Goal: Task Accomplishment & Management: Use online tool/utility

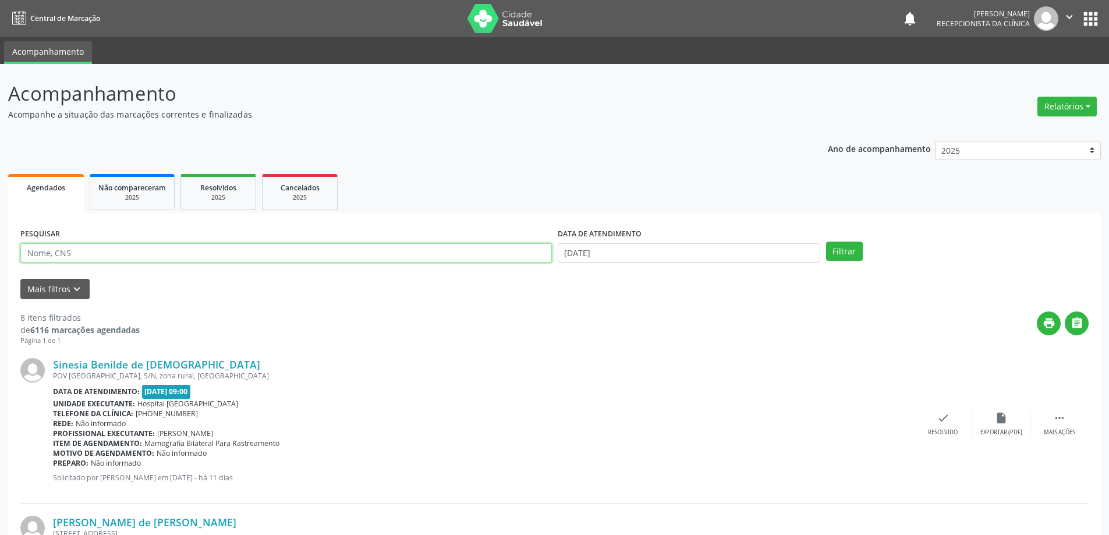
click at [87, 257] on input "text" at bounding box center [286, 253] width 532 height 20
type input "709201283310232"
click at [847, 246] on button "Filtrar" at bounding box center [844, 252] width 37 height 20
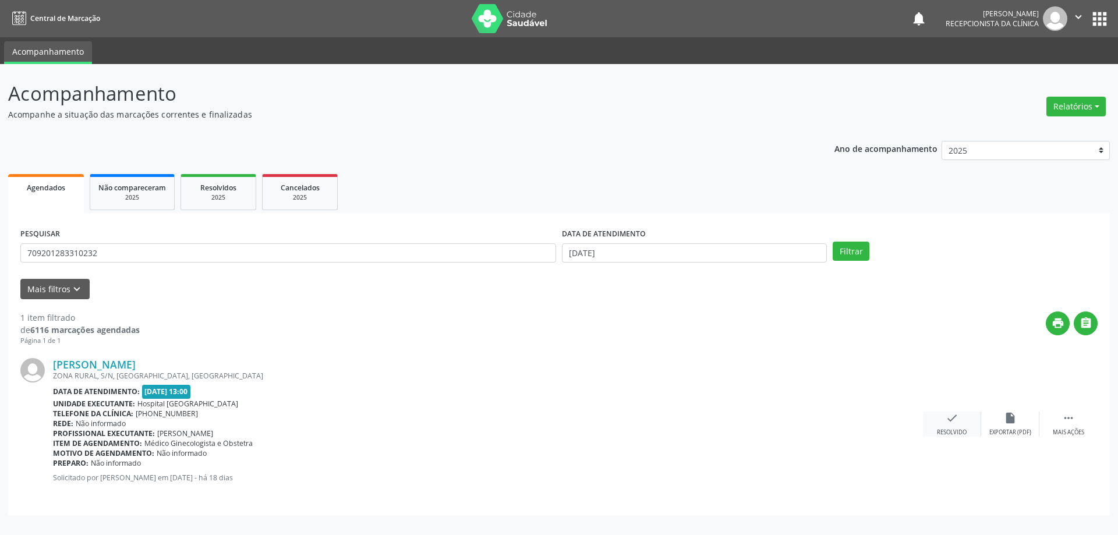
click at [950, 422] on icon "check" at bounding box center [952, 418] width 13 height 13
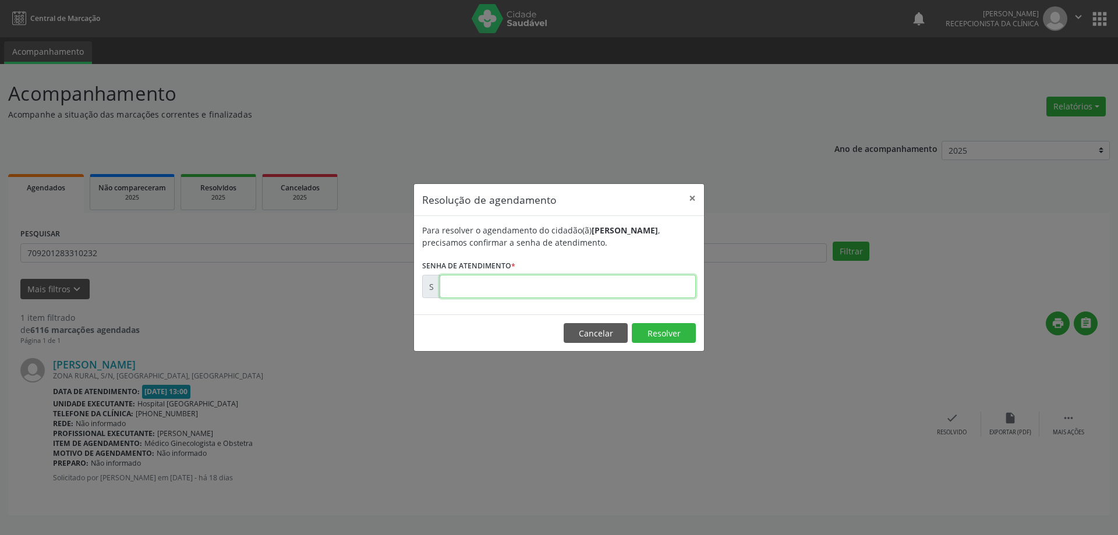
click at [473, 280] on input "text" at bounding box center [568, 286] width 256 height 23
type input "00178123"
click at [677, 330] on button "Resolver" at bounding box center [664, 333] width 64 height 20
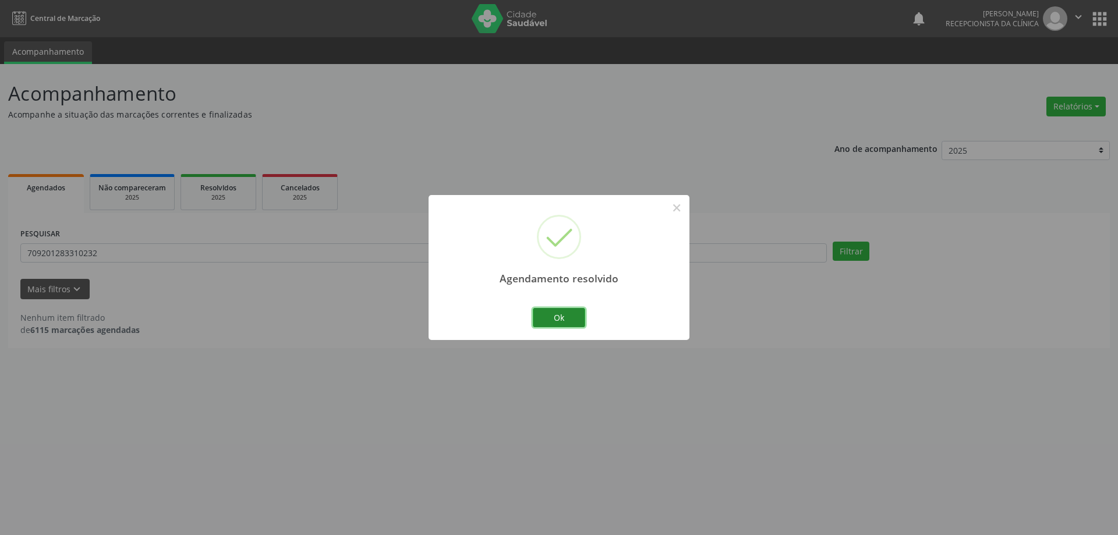
click at [568, 316] on button "Ok" at bounding box center [559, 318] width 52 height 20
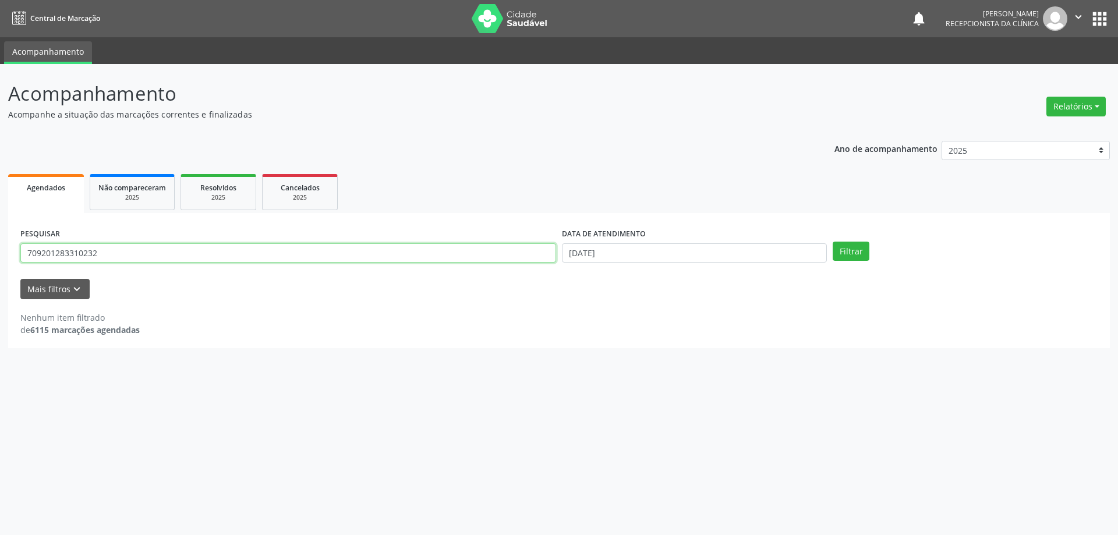
drag, startPoint x: 104, startPoint y: 254, endPoint x: 1, endPoint y: 238, distance: 104.4
click at [2, 238] on div "Acompanhamento Acompanhe a situação das marcações correntes e finalizadas Relat…" at bounding box center [559, 299] width 1118 height 471
type input "700500350924651"
click at [833, 242] on button "Filtrar" at bounding box center [851, 252] width 37 height 20
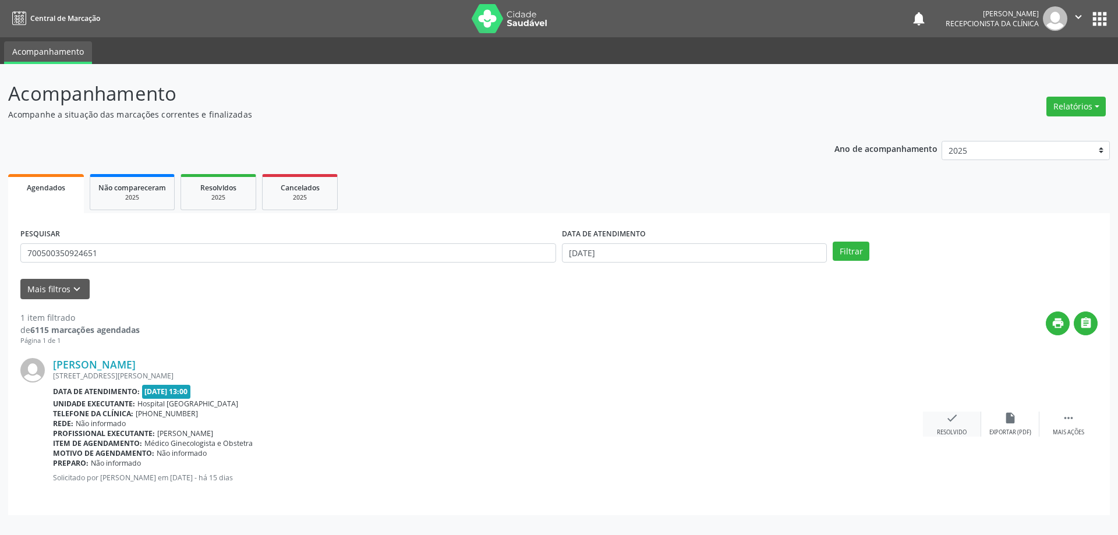
click at [952, 422] on icon "check" at bounding box center [952, 418] width 13 height 13
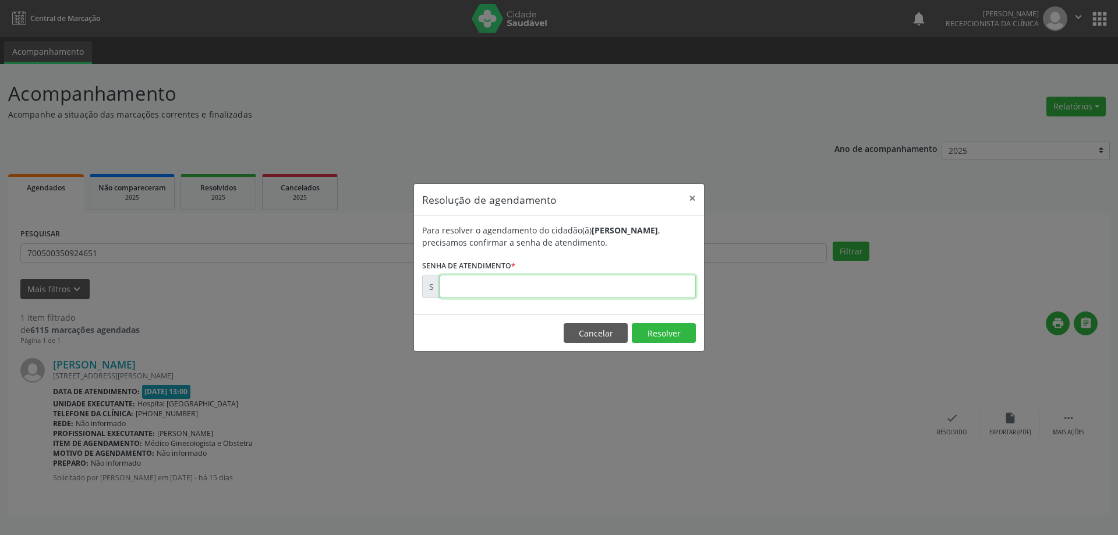
click at [597, 288] on input "text" at bounding box center [568, 286] width 256 height 23
type input "00178266"
click at [670, 331] on button "Resolver" at bounding box center [664, 333] width 64 height 20
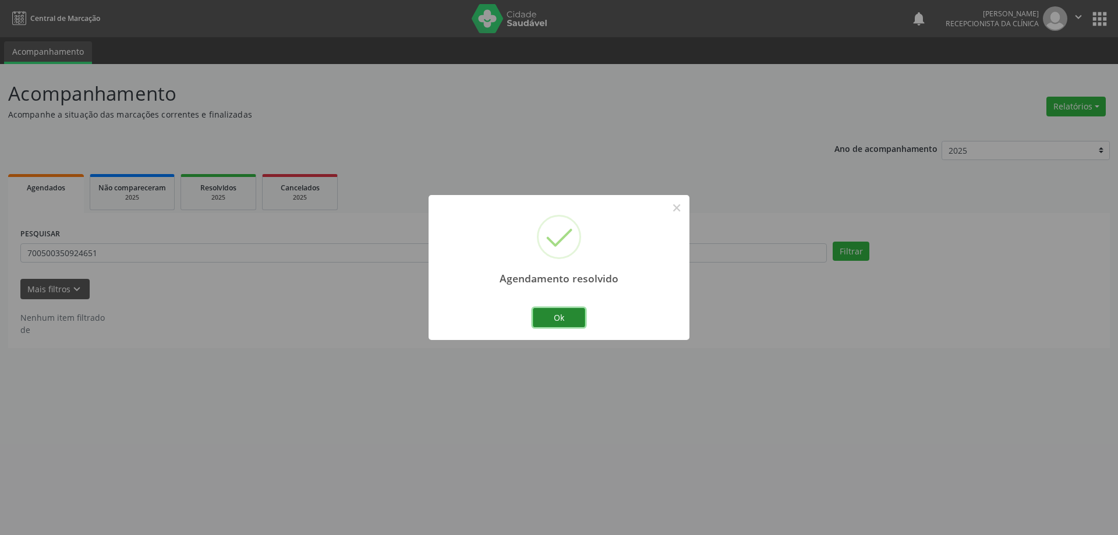
click at [565, 318] on button "Ok" at bounding box center [559, 318] width 52 height 20
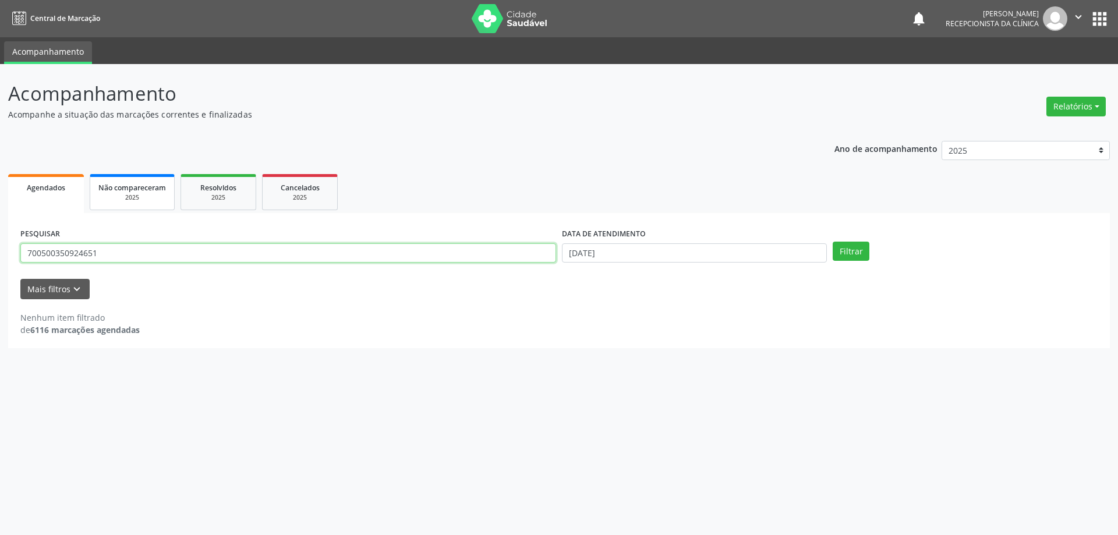
drag, startPoint x: 116, startPoint y: 260, endPoint x: 141, endPoint y: 196, distance: 69.3
click at [0, 235] on div "Acompanhamento Acompanhe a situação das marcações correntes e finalizadas Relat…" at bounding box center [559, 299] width 1118 height 471
type input "707607217735692"
click at [847, 252] on button "Filtrar" at bounding box center [851, 252] width 37 height 20
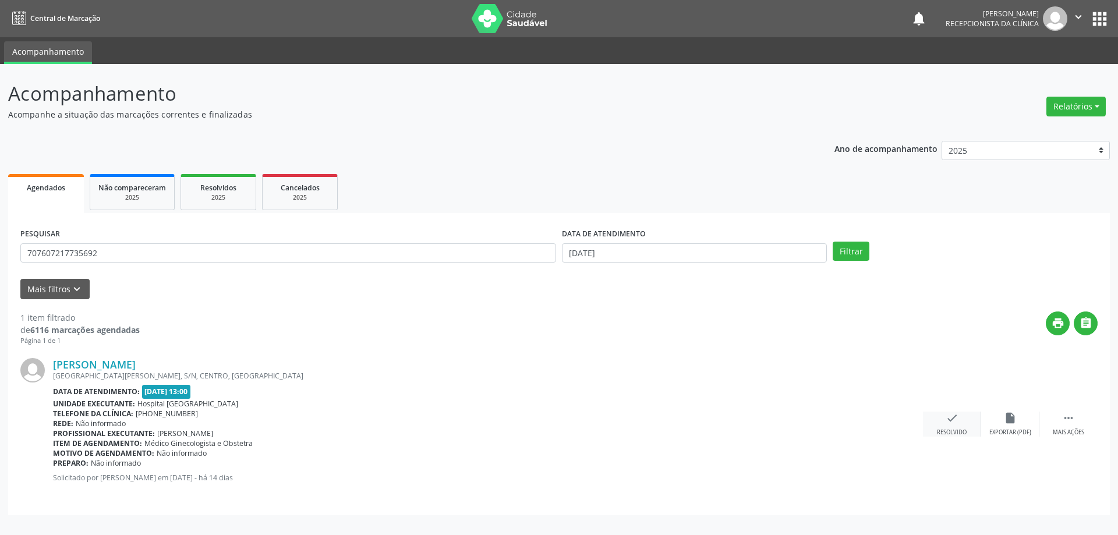
click at [954, 420] on icon "check" at bounding box center [952, 418] width 13 height 13
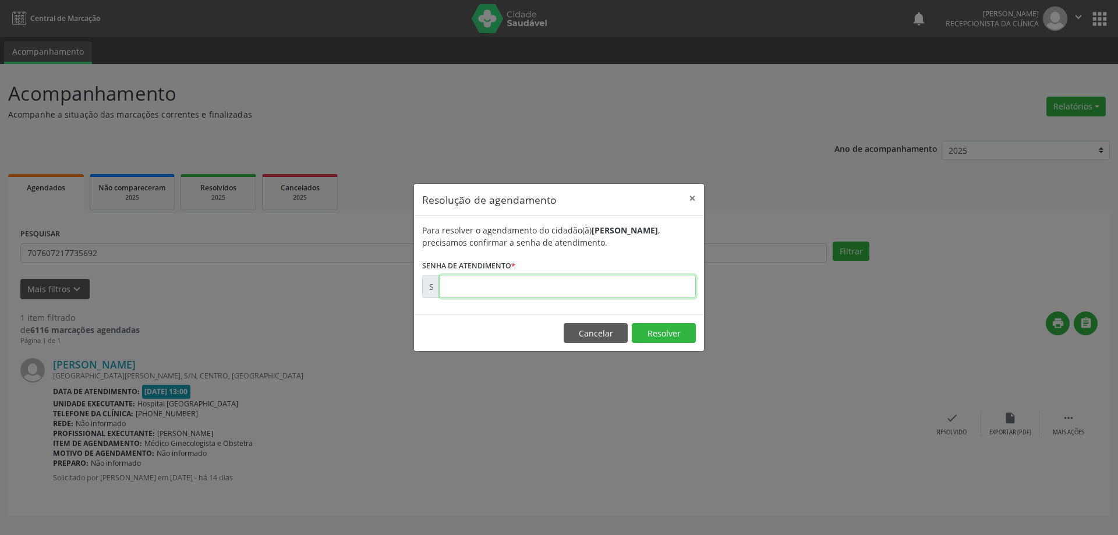
click at [524, 282] on input "text" at bounding box center [568, 286] width 256 height 23
type input "00178551"
click at [670, 331] on button "Resolver" at bounding box center [664, 333] width 64 height 20
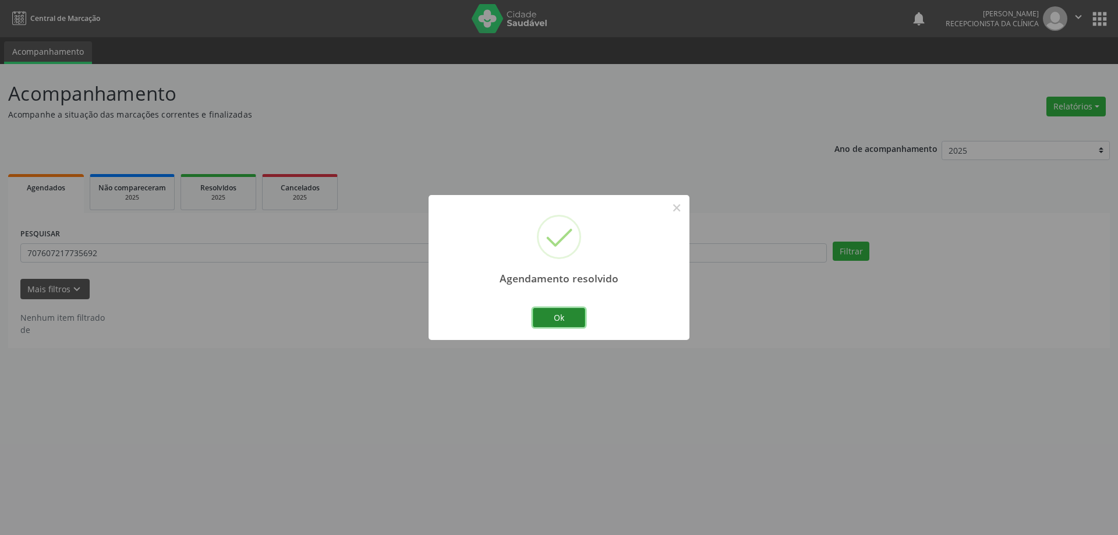
click at [555, 317] on button "Ok" at bounding box center [559, 318] width 52 height 20
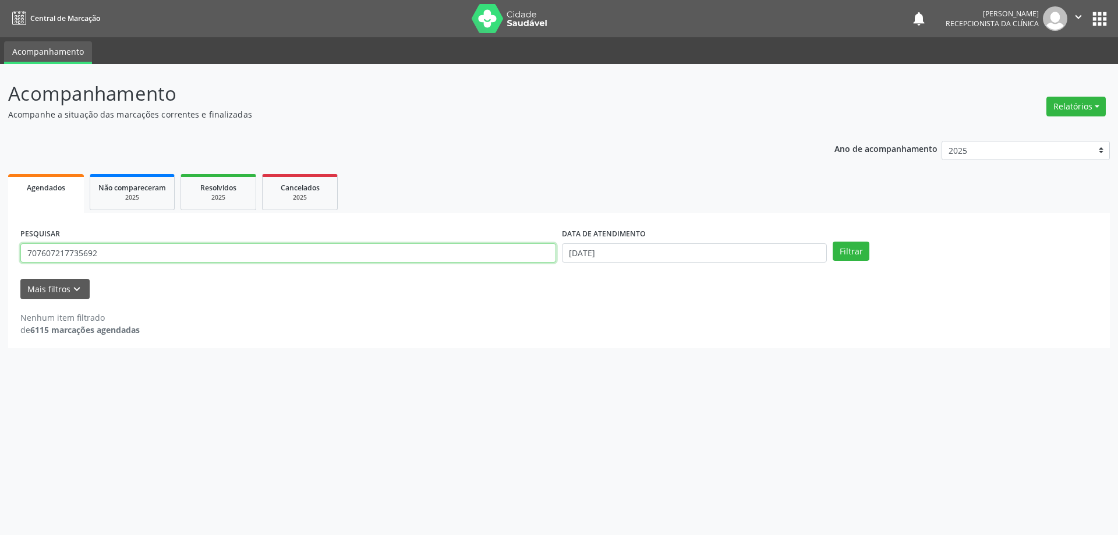
drag, startPoint x: 116, startPoint y: 257, endPoint x: 0, endPoint y: 252, distance: 116.6
click at [0, 252] on div "Acompanhamento Acompanhe a situação das marcações correntes e finalizadas Relat…" at bounding box center [559, 299] width 1118 height 471
click at [117, 259] on input "text" at bounding box center [288, 253] width 536 height 20
type input "702506364999537"
click at [833, 242] on button "Filtrar" at bounding box center [851, 252] width 37 height 20
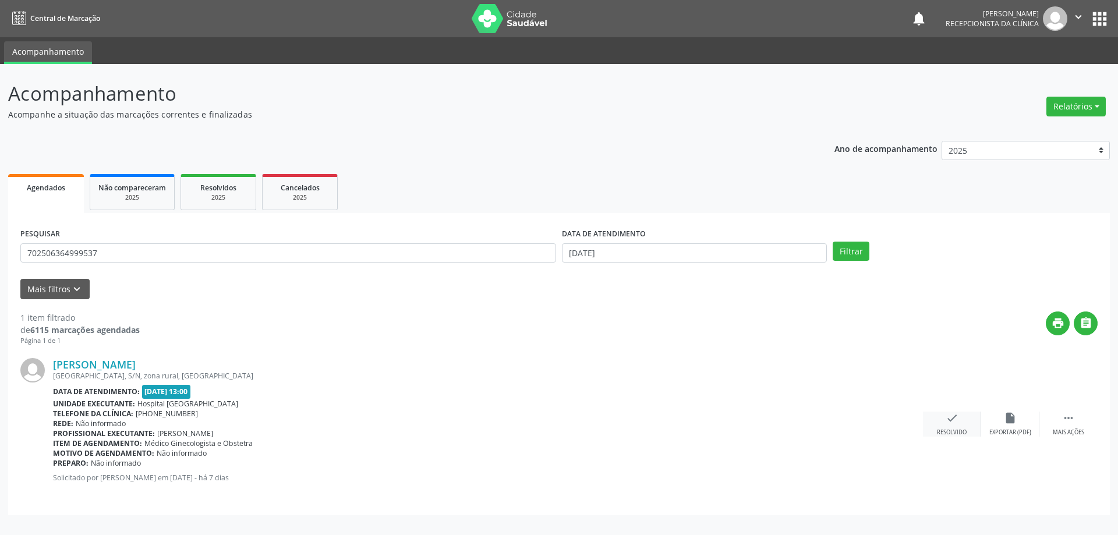
click at [952, 424] on icon "check" at bounding box center [952, 418] width 13 height 13
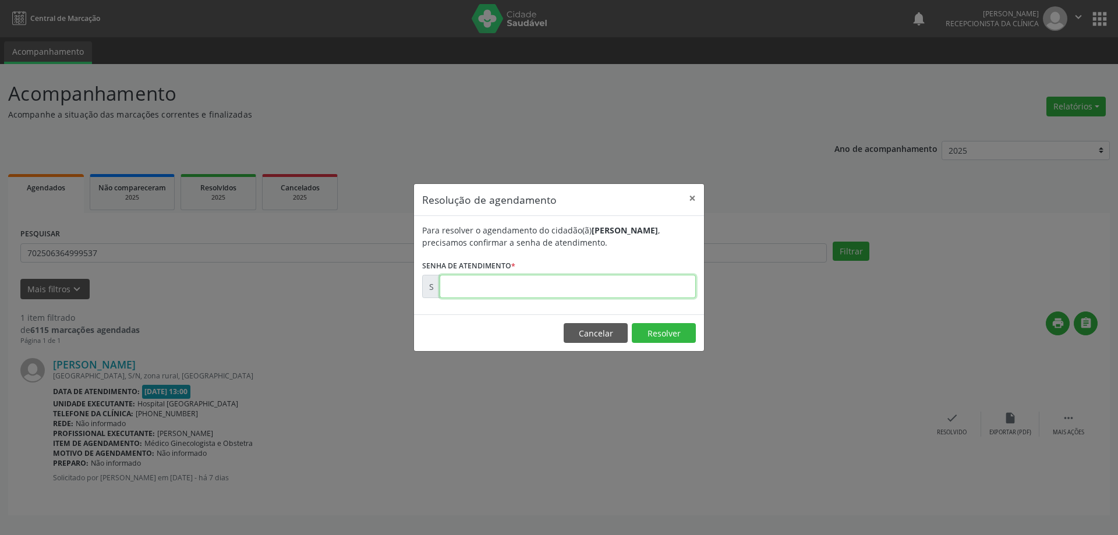
click at [528, 289] on input "text" at bounding box center [568, 286] width 256 height 23
type input "00179851"
click at [666, 335] on button "Resolver" at bounding box center [664, 333] width 64 height 20
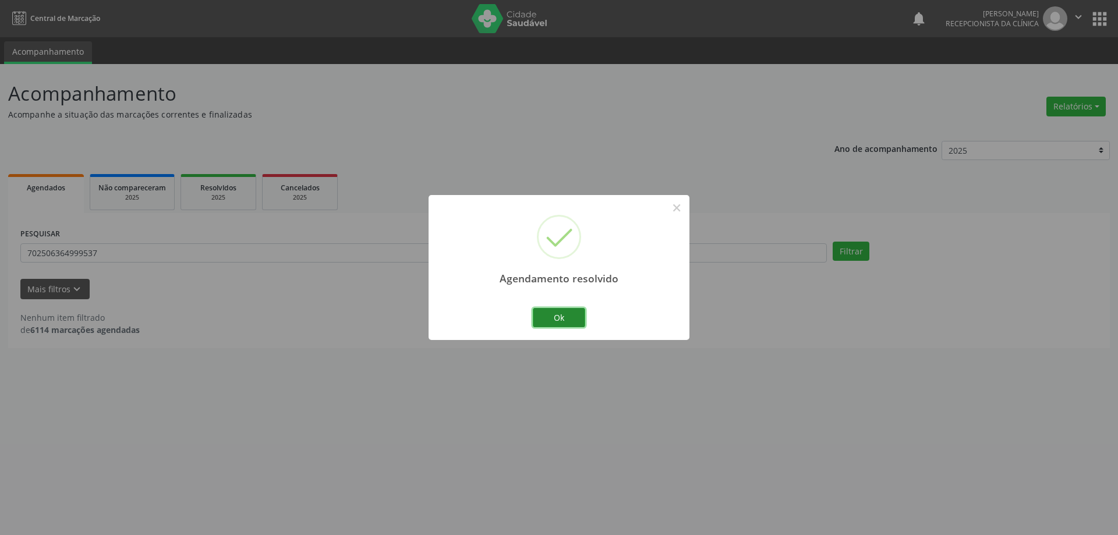
click at [563, 318] on button "Ok" at bounding box center [559, 318] width 52 height 20
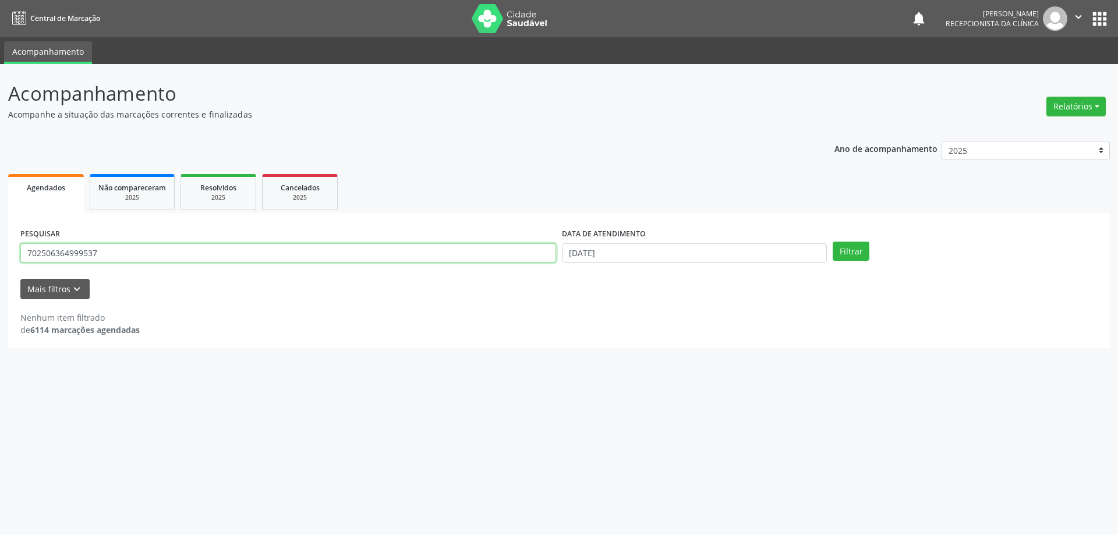
drag, startPoint x: 108, startPoint y: 253, endPoint x: 0, endPoint y: 256, distance: 108.3
click at [0, 256] on div "Acompanhamento Acompanhe a situação das marcações correntes e finalizadas Relat…" at bounding box center [559, 299] width 1118 height 471
type input "709000851132918"
click at [846, 252] on button "Filtrar" at bounding box center [851, 252] width 37 height 20
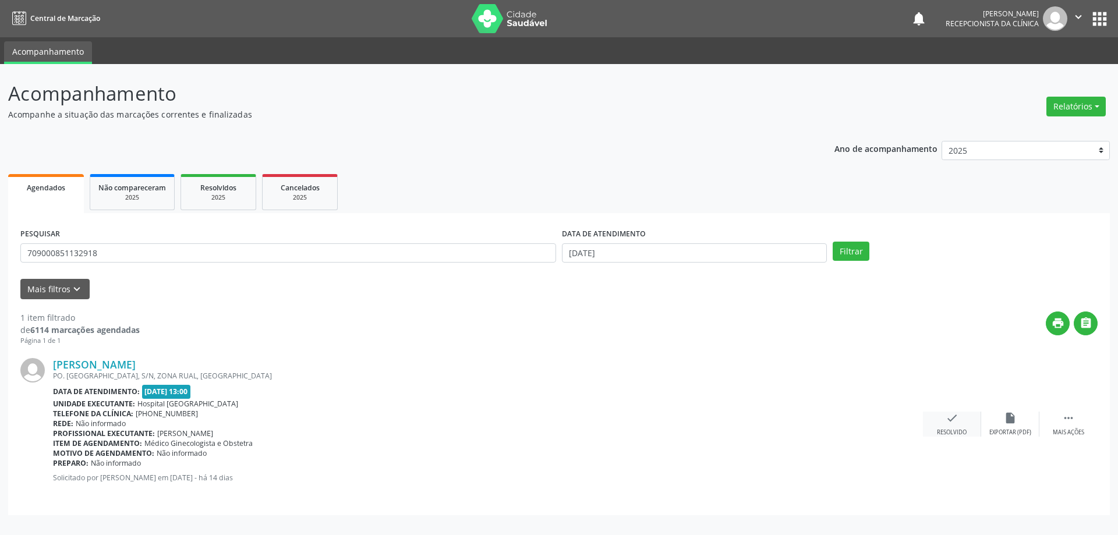
click at [955, 420] on icon "check" at bounding box center [952, 418] width 13 height 13
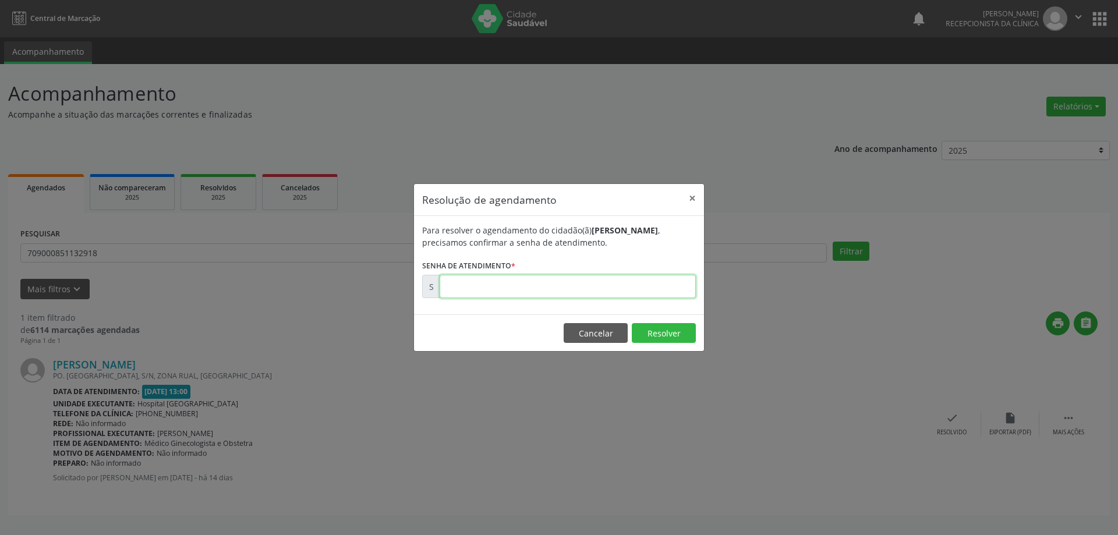
click at [458, 288] on input "text" at bounding box center [568, 286] width 256 height 23
type input "00001786"
click at [655, 330] on button "Resolver" at bounding box center [664, 333] width 64 height 20
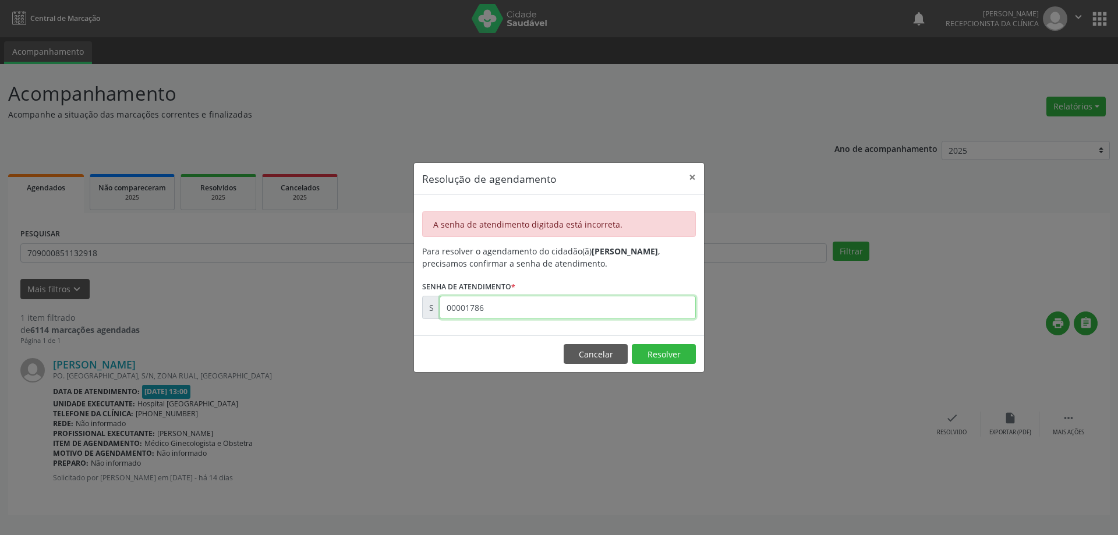
click at [497, 310] on input "00001786" at bounding box center [568, 307] width 256 height 23
click at [694, 177] on button "×" at bounding box center [692, 177] width 23 height 29
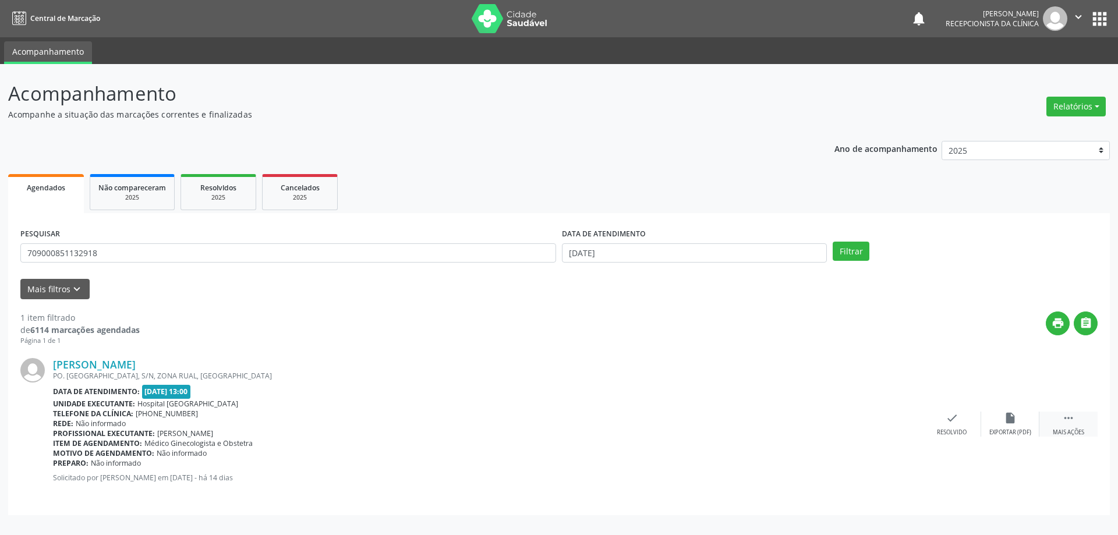
click at [1070, 422] on icon "" at bounding box center [1068, 418] width 13 height 13
click at [875, 430] on div "print Imprimir" at bounding box center [894, 424] width 58 height 25
click at [771, 420] on div "check Resolvido" at bounding box center [777, 424] width 58 height 25
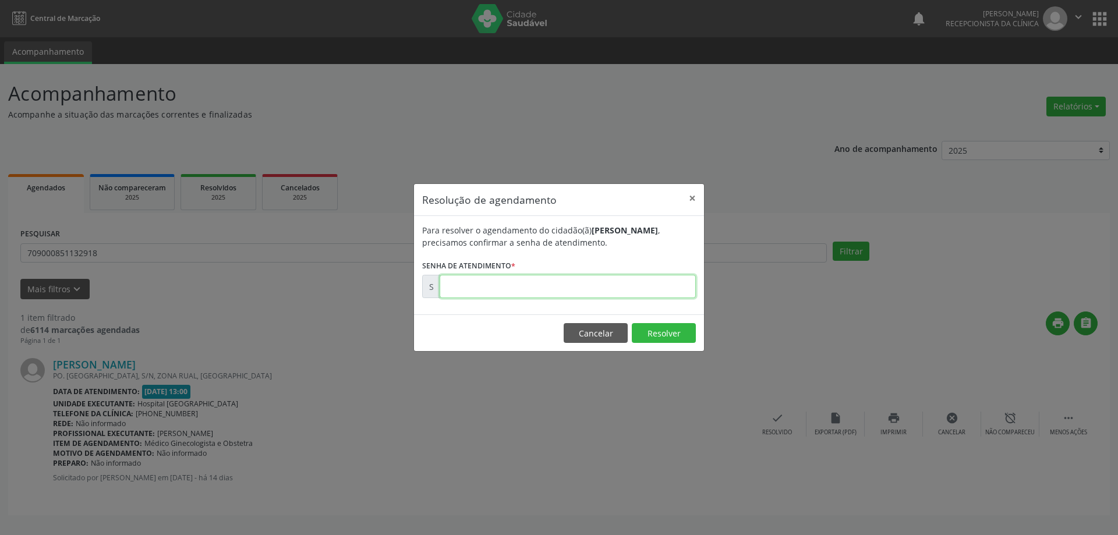
click at [663, 297] on input "text" at bounding box center [568, 286] width 256 height 23
paste input "00178601"
type input "00178601"
click at [687, 337] on button "Resolver" at bounding box center [664, 333] width 64 height 20
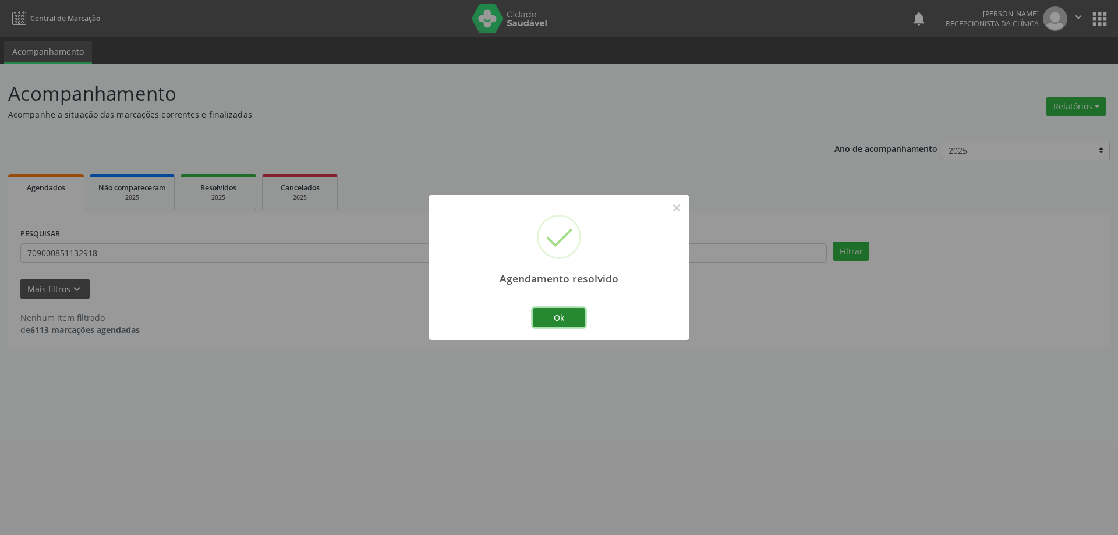
click at [553, 318] on button "Ok" at bounding box center [559, 318] width 52 height 20
